Goal: Check status: Check status

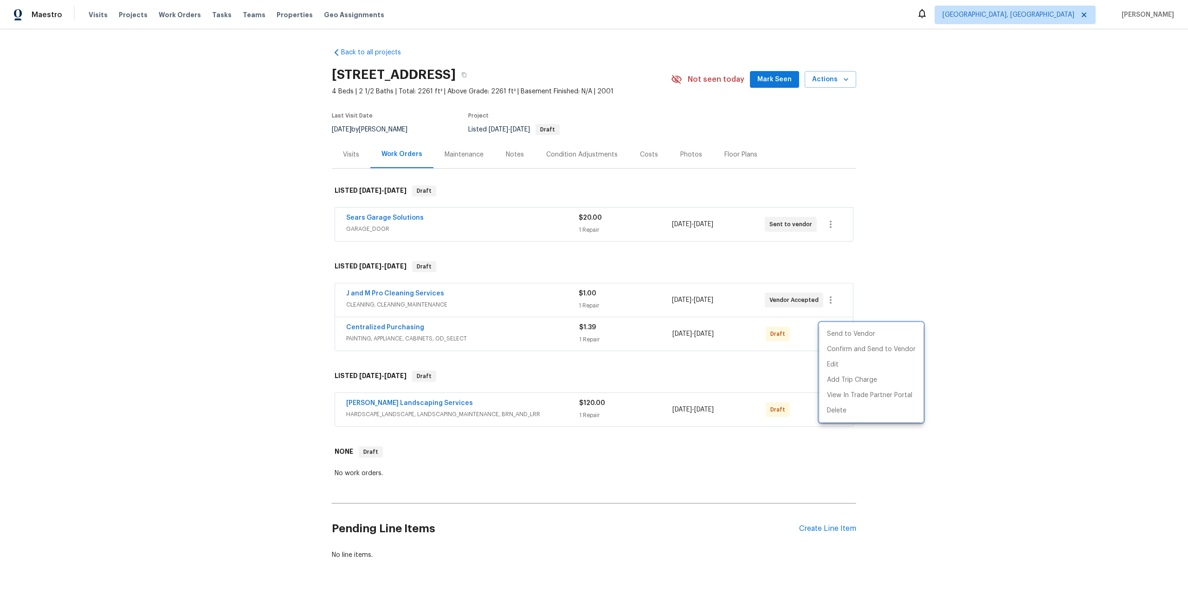
click at [278, 175] on div at bounding box center [594, 300] width 1188 height 601
click at [168, 18] on span "Work Orders" at bounding box center [180, 14] width 42 height 9
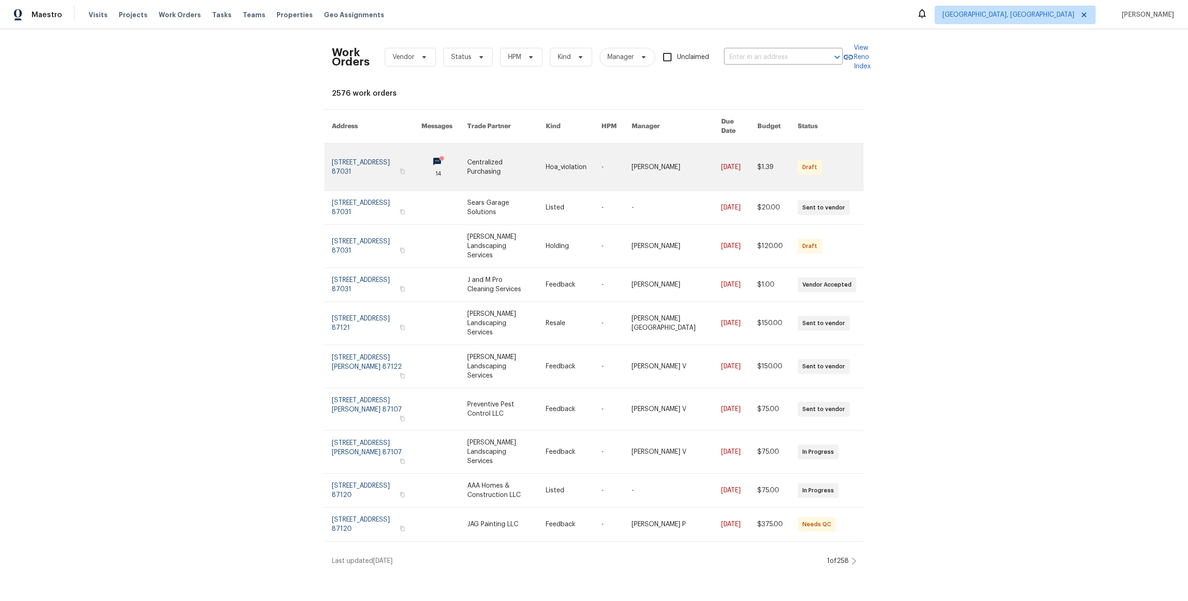
click at [421, 156] on link at bounding box center [377, 166] width 90 height 47
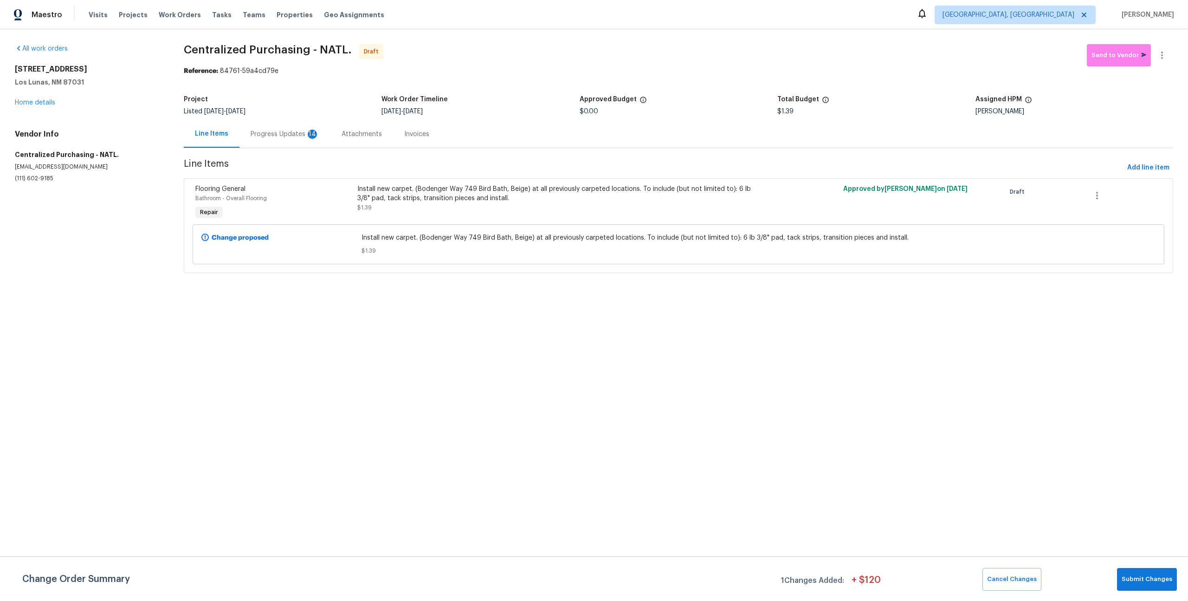
click at [278, 137] on div "Progress Updates 14" at bounding box center [285, 134] width 69 height 9
